Goal: Task Accomplishment & Management: Use online tool/utility

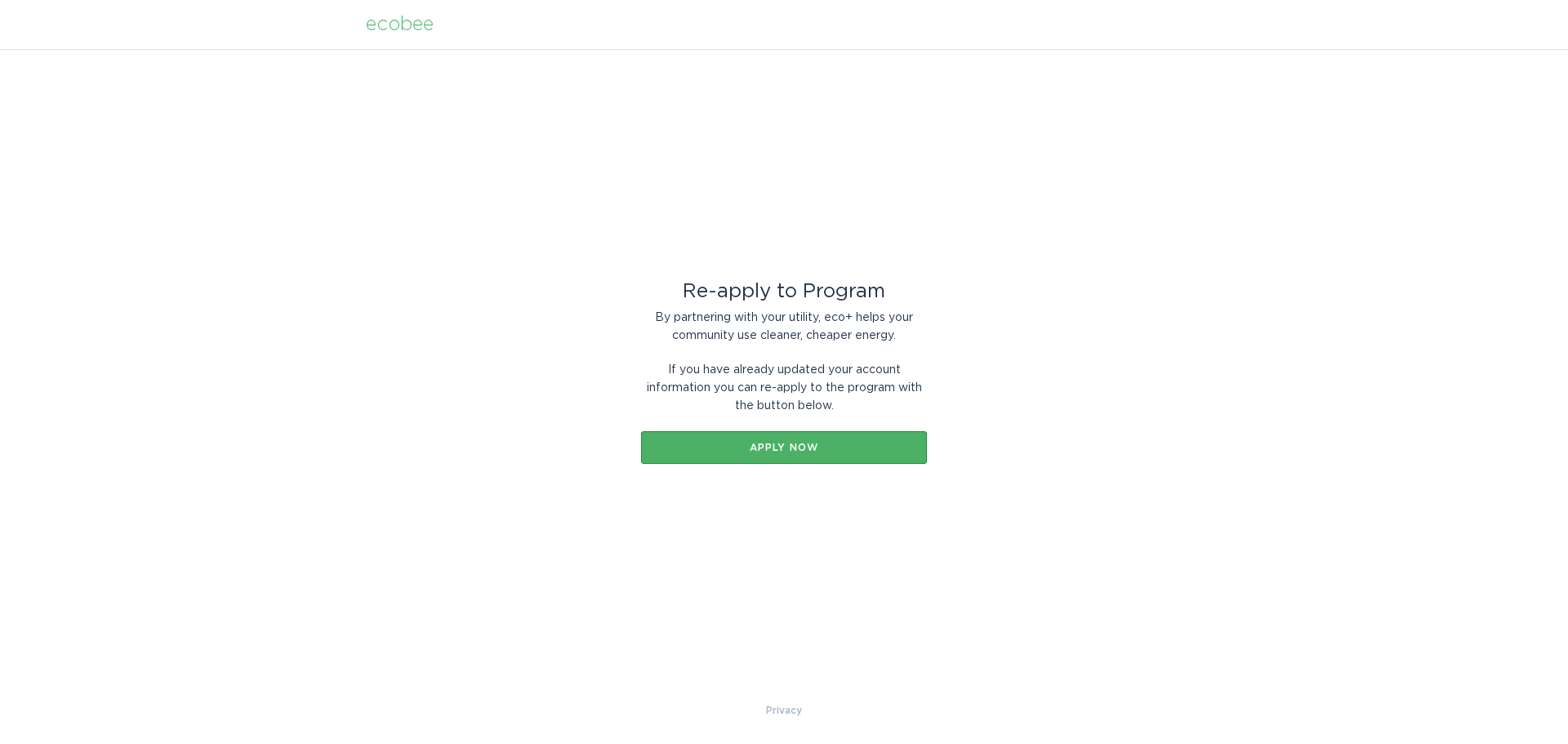
click at [768, 443] on div "Apply now" at bounding box center [784, 447] width 270 height 9
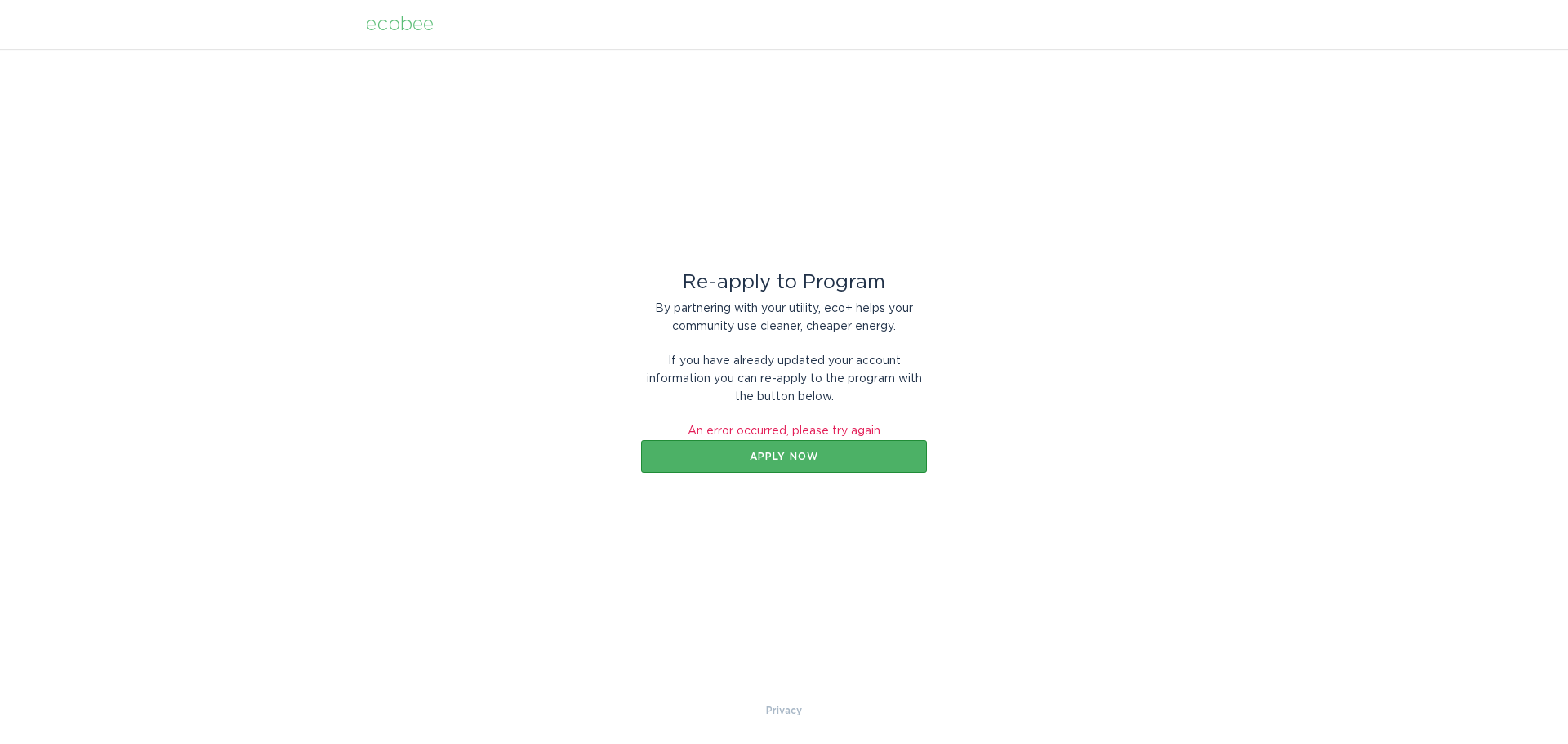
click at [766, 452] on div "Apply now" at bounding box center [784, 457] width 270 height 9
click at [410, 32] on div "ecobee" at bounding box center [400, 24] width 68 height 18
click at [405, 33] on div "ecobee" at bounding box center [400, 24] width 68 height 18
